Goal: Learn about a topic

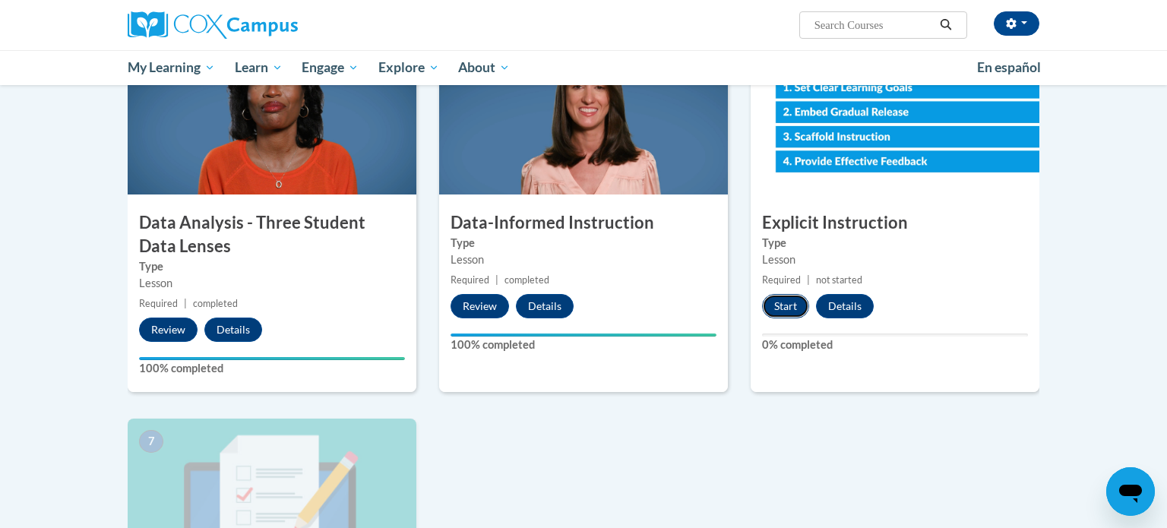
click at [790, 310] on button "Start" at bounding box center [785, 306] width 47 height 24
